Goal: Task Accomplishment & Management: Manage account settings

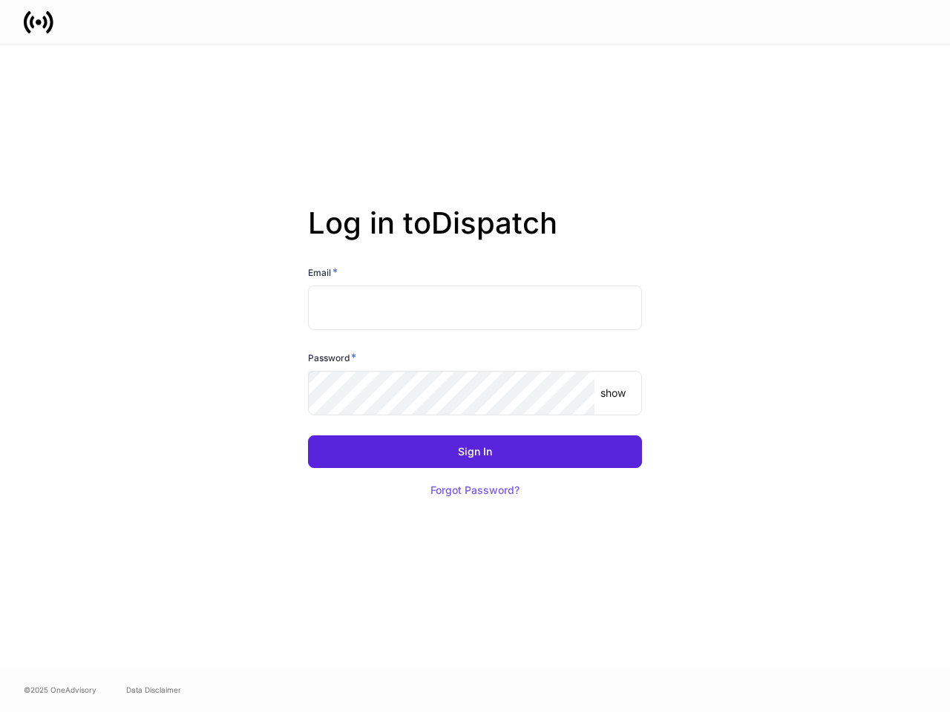
click at [475, 356] on div "Password *" at bounding box center [475, 360] width 334 height 21
click at [475, 308] on input "text" at bounding box center [475, 308] width 334 height 45
click at [613, 393] on p "show" at bounding box center [612, 393] width 25 height 15
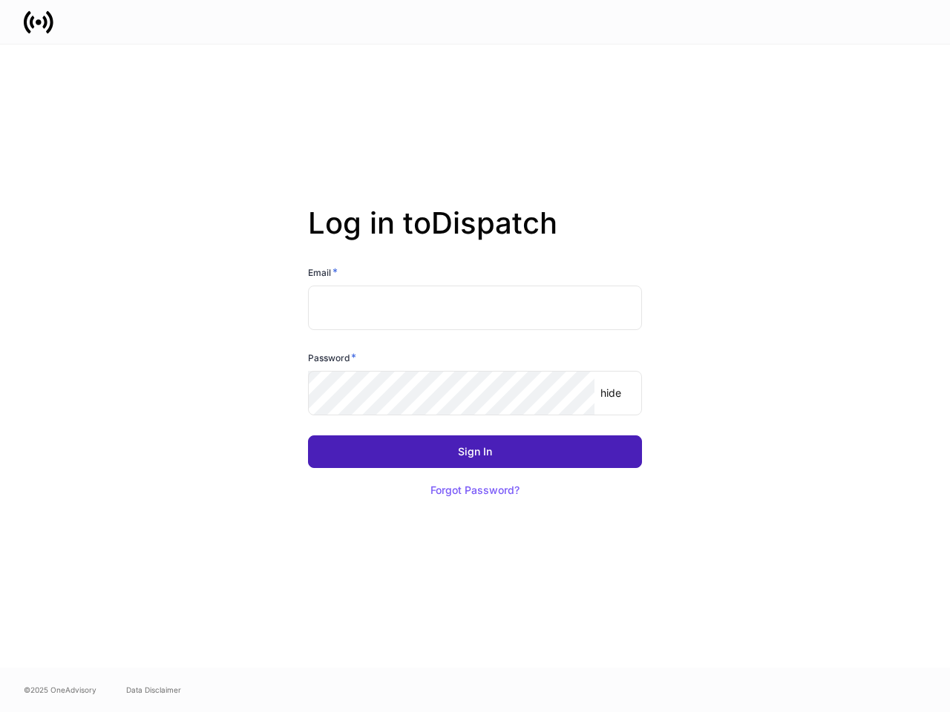
click at [475, 452] on div "Sign In" at bounding box center [475, 452] width 34 height 10
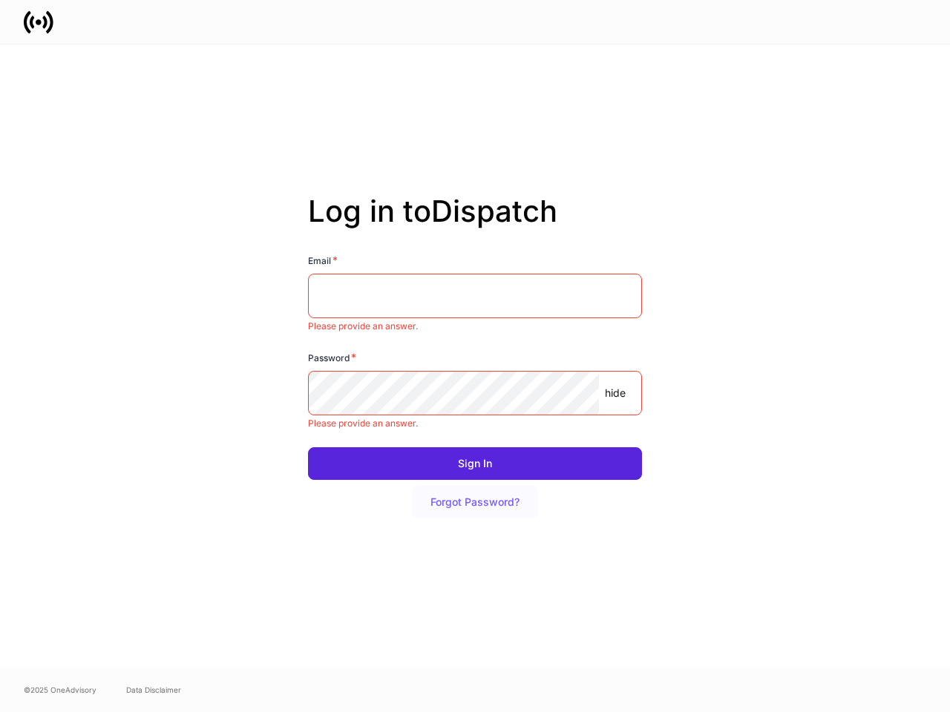
click at [475, 490] on button "Forgot Password?" at bounding box center [475, 502] width 126 height 33
